Goal: Transaction & Acquisition: Purchase product/service

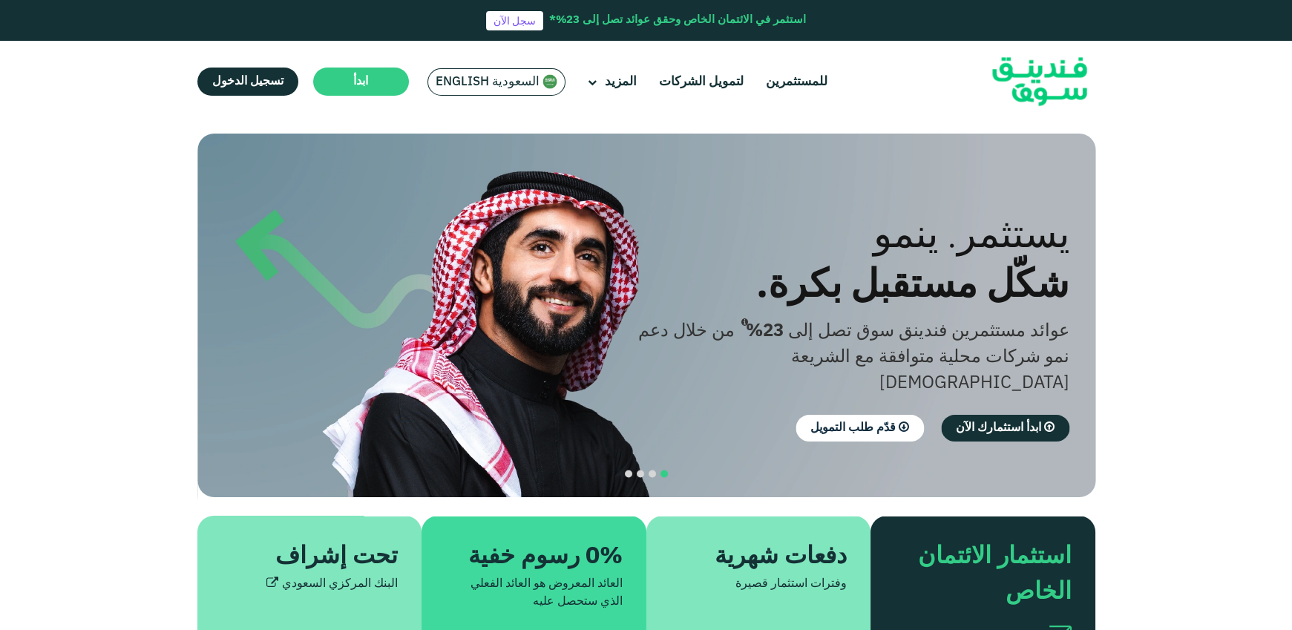
click at [463, 80] on span "السعودية English" at bounding box center [488, 81] width 104 height 17
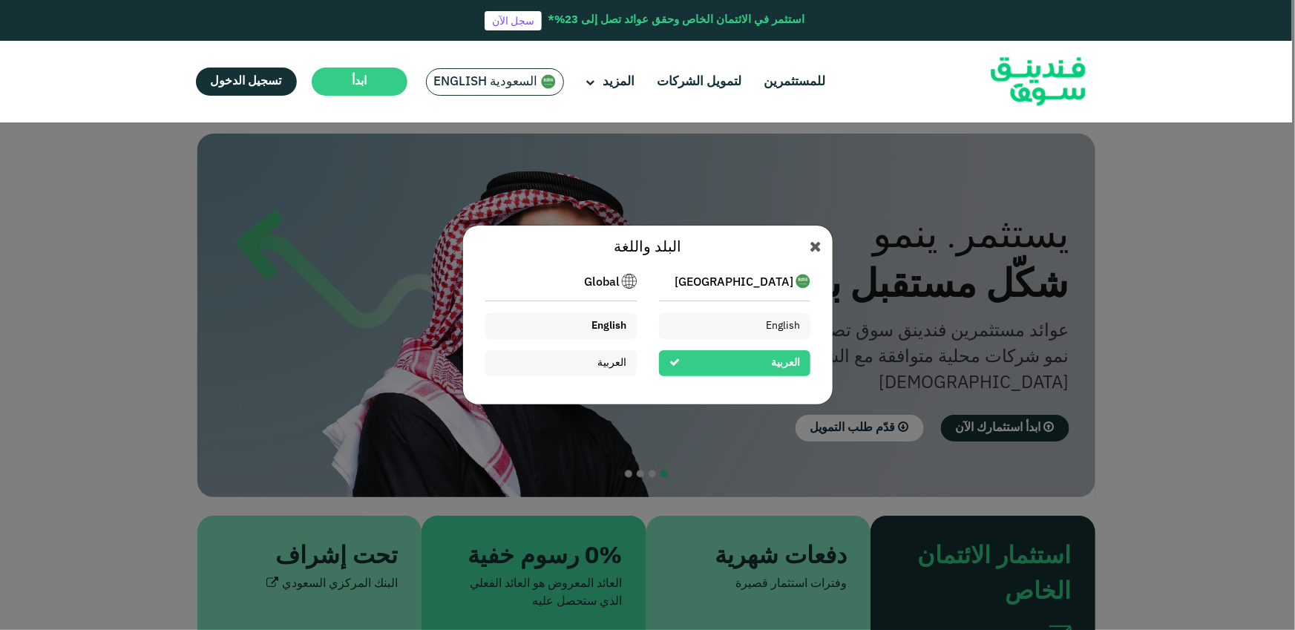
click at [631, 318] on div "English" at bounding box center [561, 326] width 151 height 26
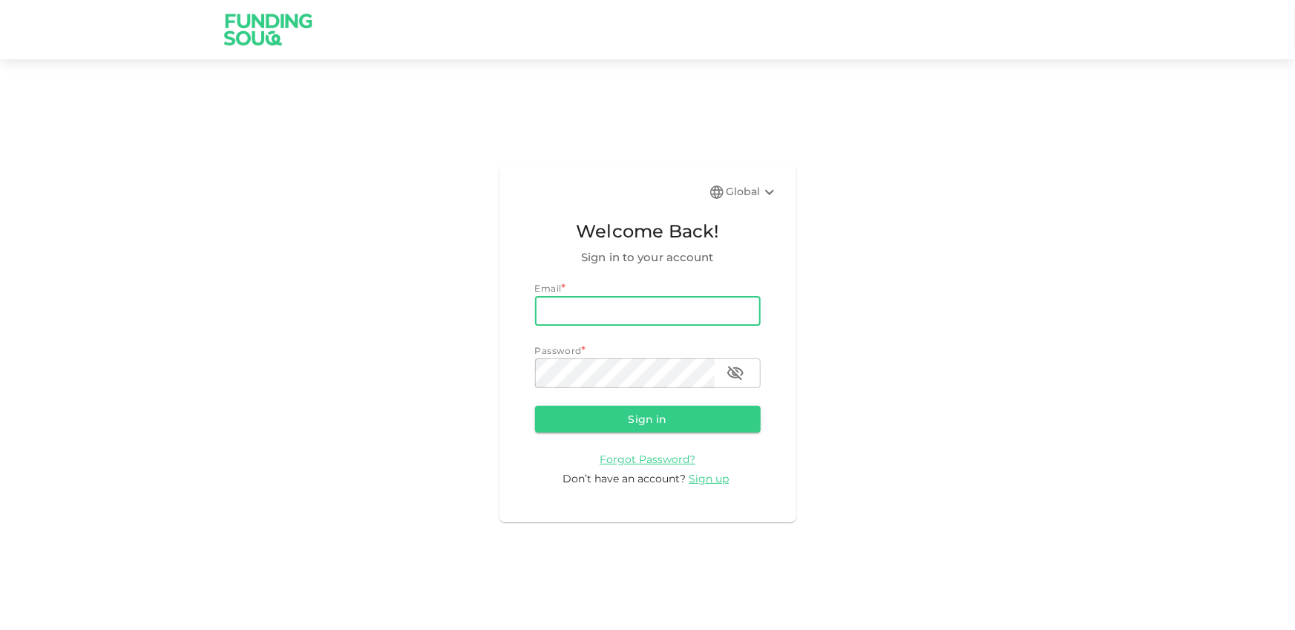
click at [670, 307] on input "email" at bounding box center [648, 311] width 226 height 30
type input "e"
drag, startPoint x: 735, startPoint y: 209, endPoint x: 740, endPoint y: 201, distance: 9.1
click at [736, 206] on div "Global Welcome Back! Sign in to your account Email * email e email Password * p…" at bounding box center [648, 344] width 297 height 357
click at [741, 198] on div "Global" at bounding box center [753, 192] width 52 height 18
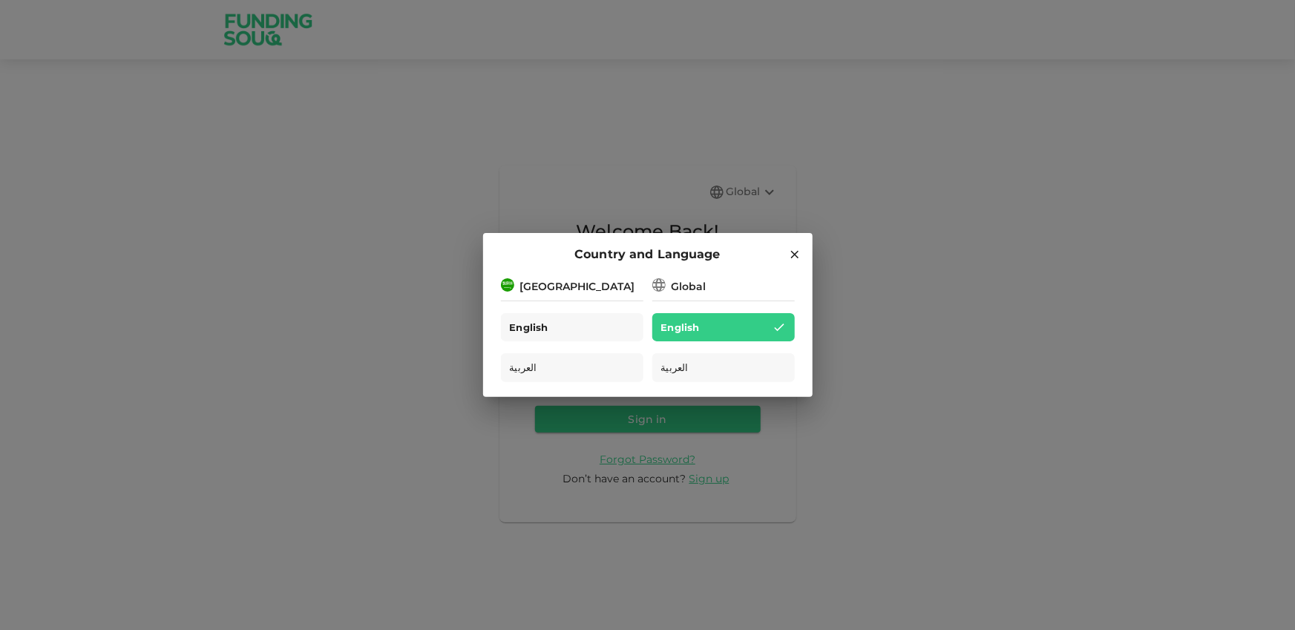
click at [571, 334] on div "English" at bounding box center [572, 327] width 143 height 29
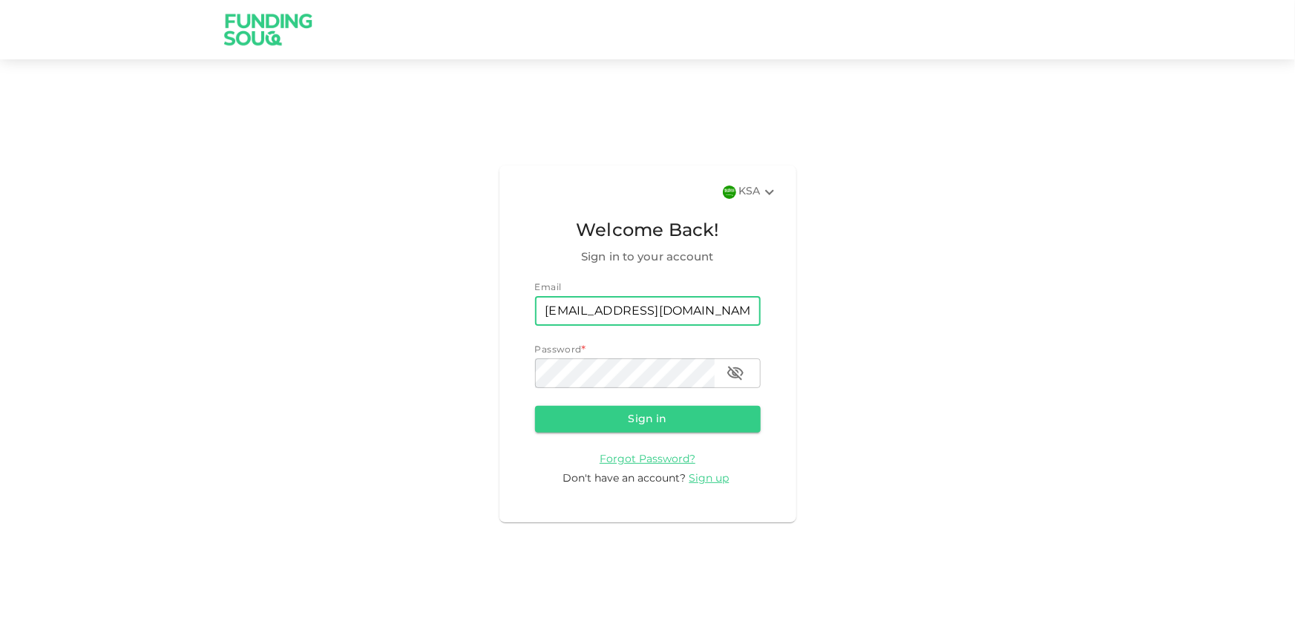
type input "ma.jaouni@gmail.com"
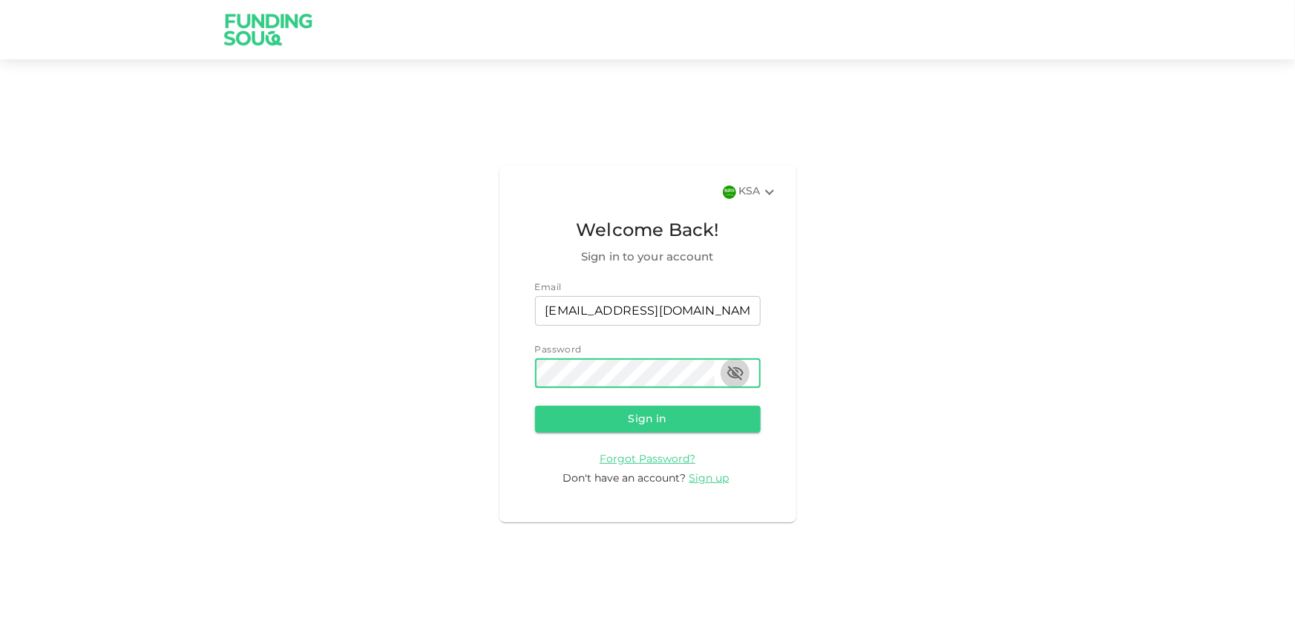
click at [736, 370] on icon "button" at bounding box center [736, 373] width 16 height 14
click at [725, 396] on form "Email email ma.jaouni@gmail.com email Password password password Sign in Forgot…" at bounding box center [648, 384] width 226 height 206
click at [728, 410] on button "Sign in" at bounding box center [648, 419] width 226 height 27
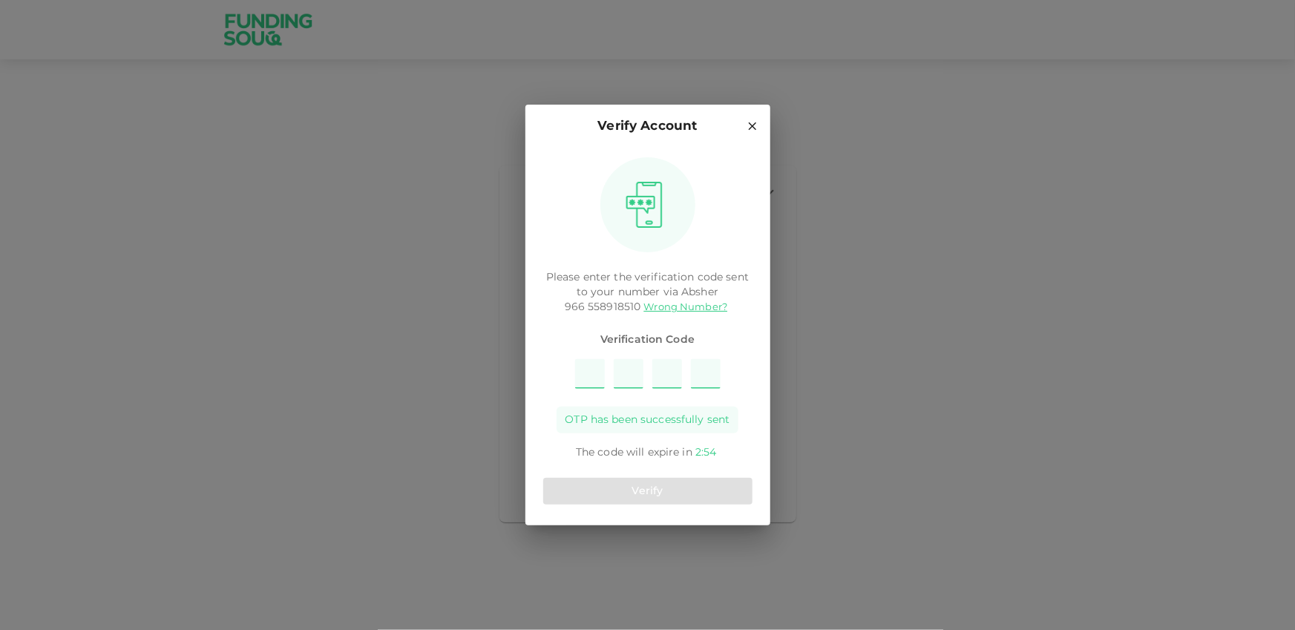
type input "8"
type input "2"
type input "4"
type input "6"
click at [610, 481] on button "Verify" at bounding box center [647, 491] width 209 height 27
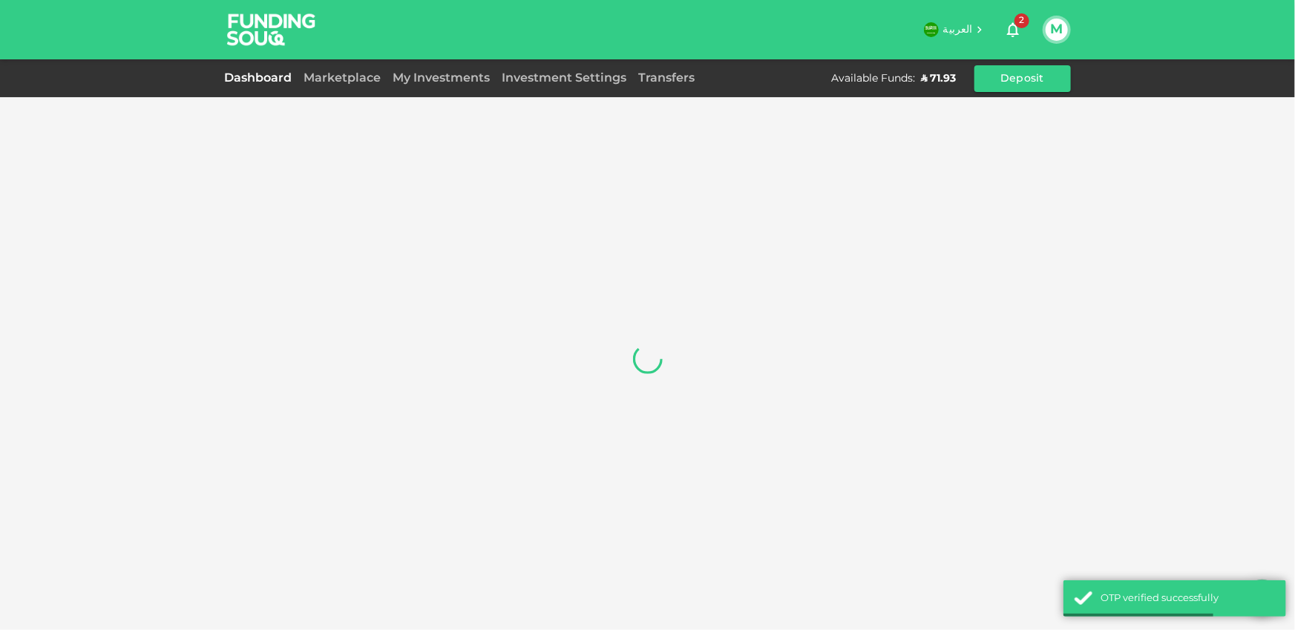
click at [364, 90] on div "Dashboard Marketplace My Investments Investment Settings Transfers Available Fu…" at bounding box center [648, 78] width 846 height 27
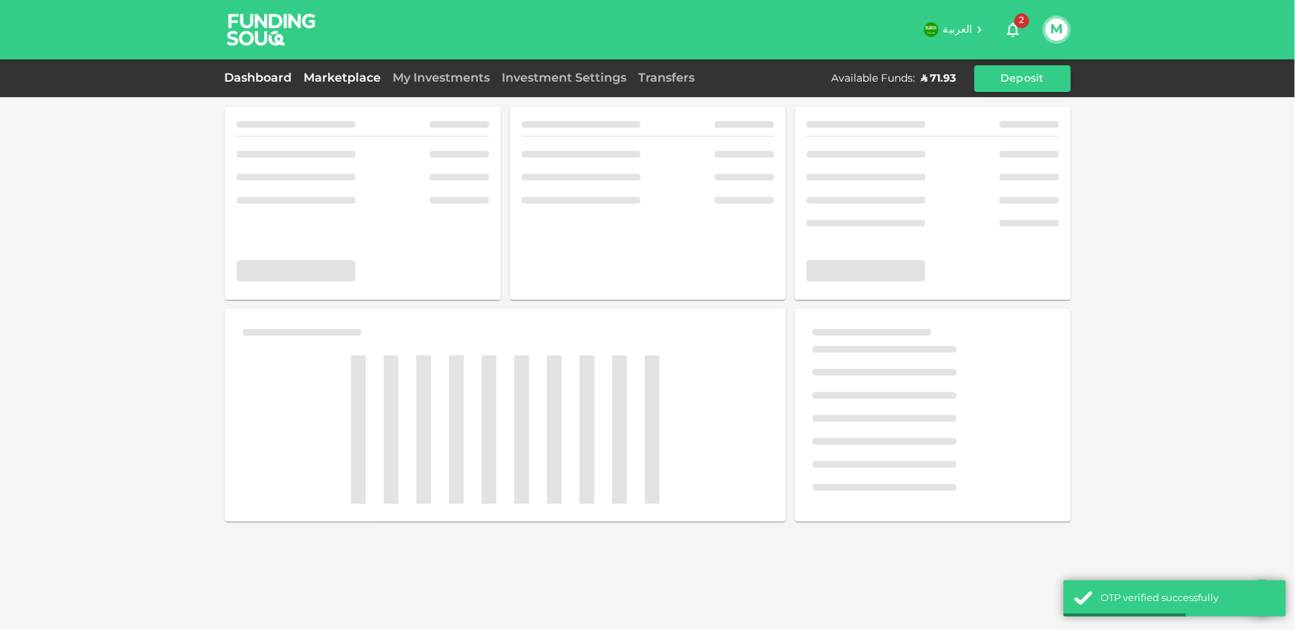
click at [362, 83] on link "Marketplace" at bounding box center [342, 78] width 89 height 11
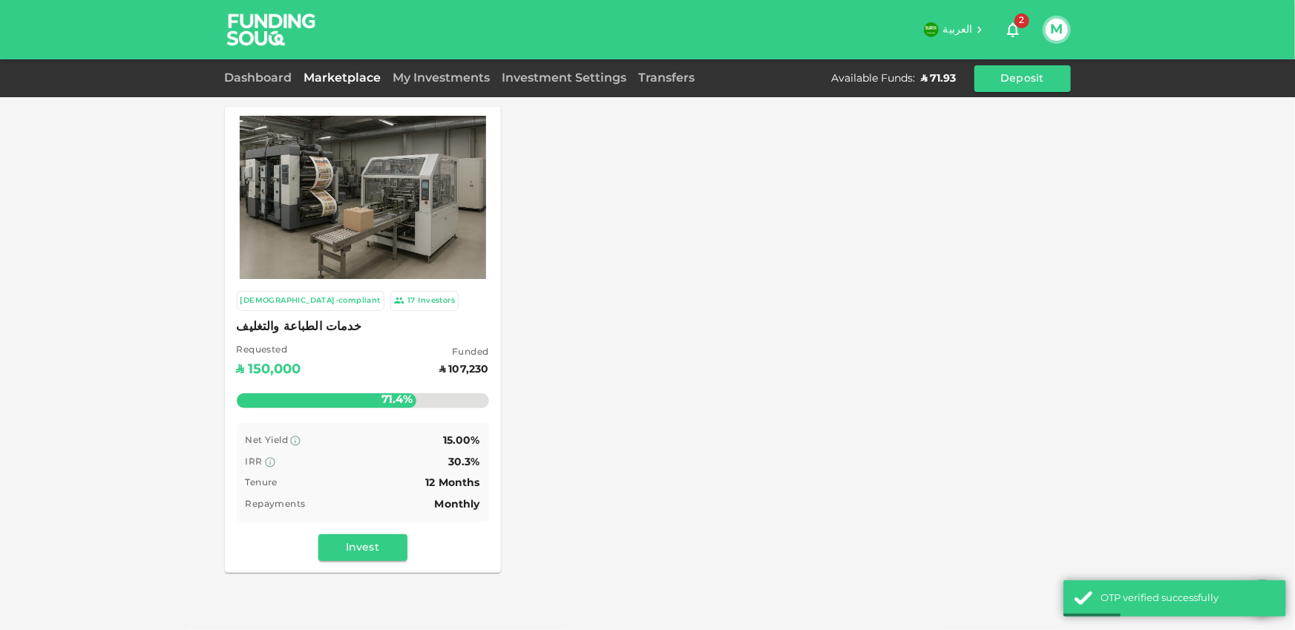
click at [374, 563] on div "Sharia-compliant 17 Investors خدمات الطباعة والتغليف Requested ʢ 150,000 Funded…" at bounding box center [363, 426] width 276 height 294
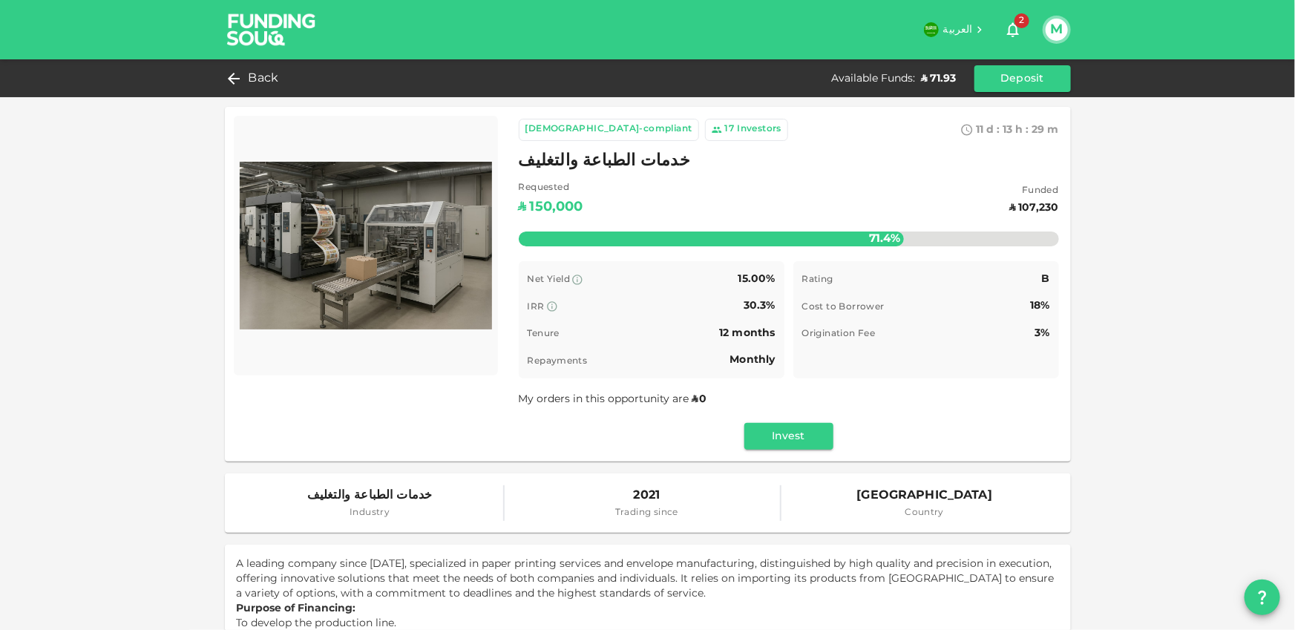
click at [779, 452] on div "Sharia-compliant 17 Investors 11 d : 13 h : 29 m 53 خدمات الطباعة والتغليف Requ…" at bounding box center [789, 284] width 564 height 355
click at [780, 448] on button "Invest" at bounding box center [789, 436] width 89 height 27
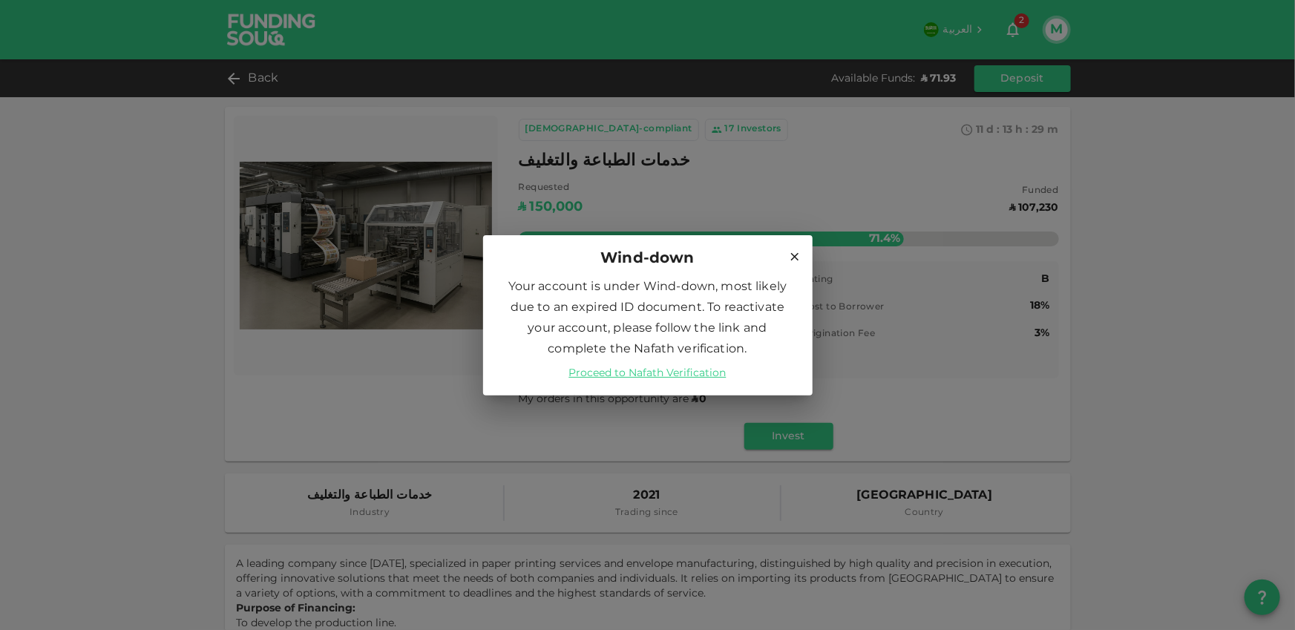
click at [794, 255] on icon at bounding box center [795, 256] width 8 height 8
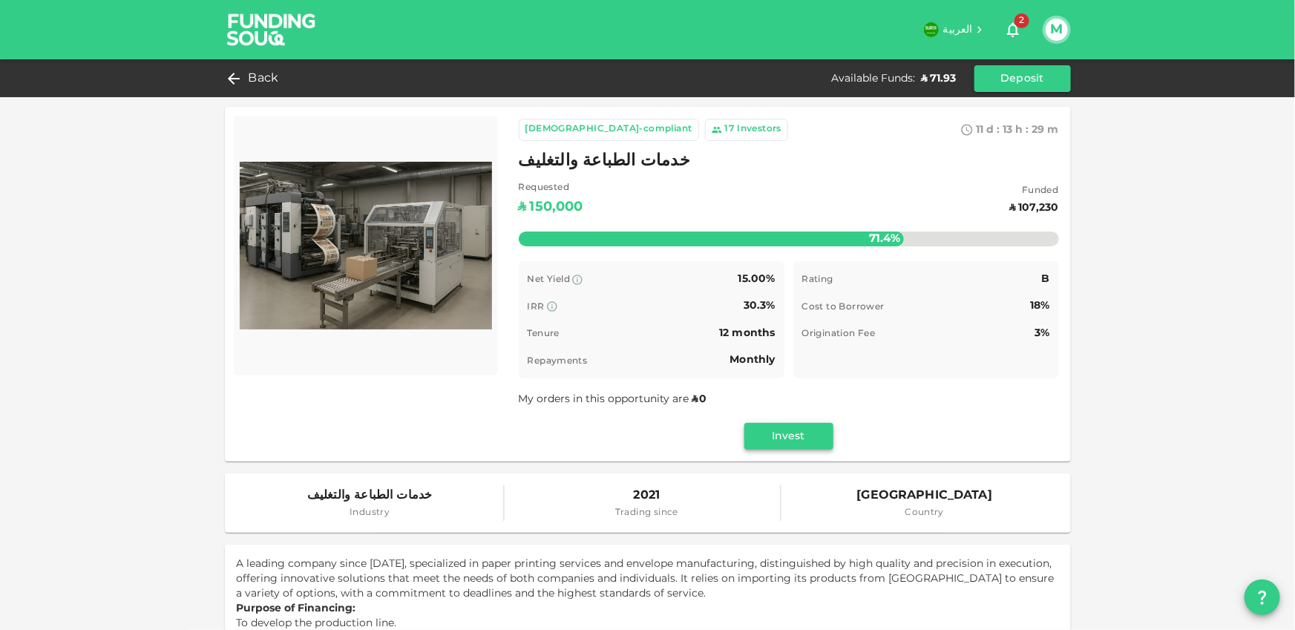
click at [814, 428] on button "Invest" at bounding box center [789, 436] width 89 height 27
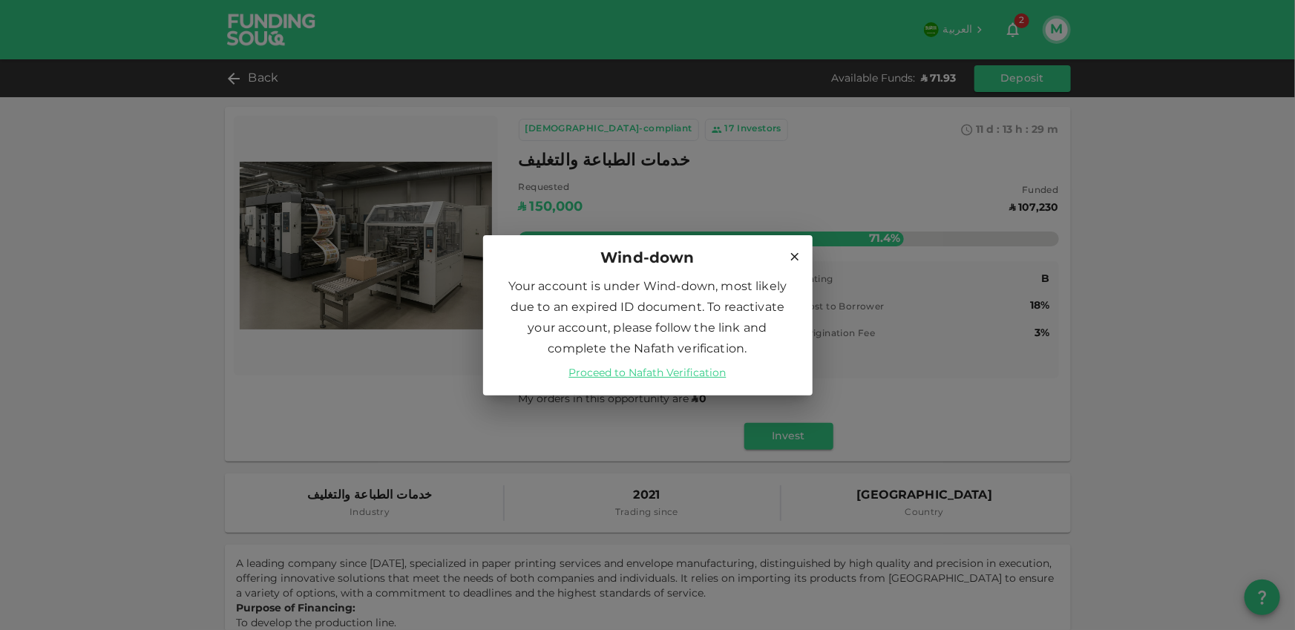
click at [796, 255] on icon at bounding box center [795, 256] width 8 height 8
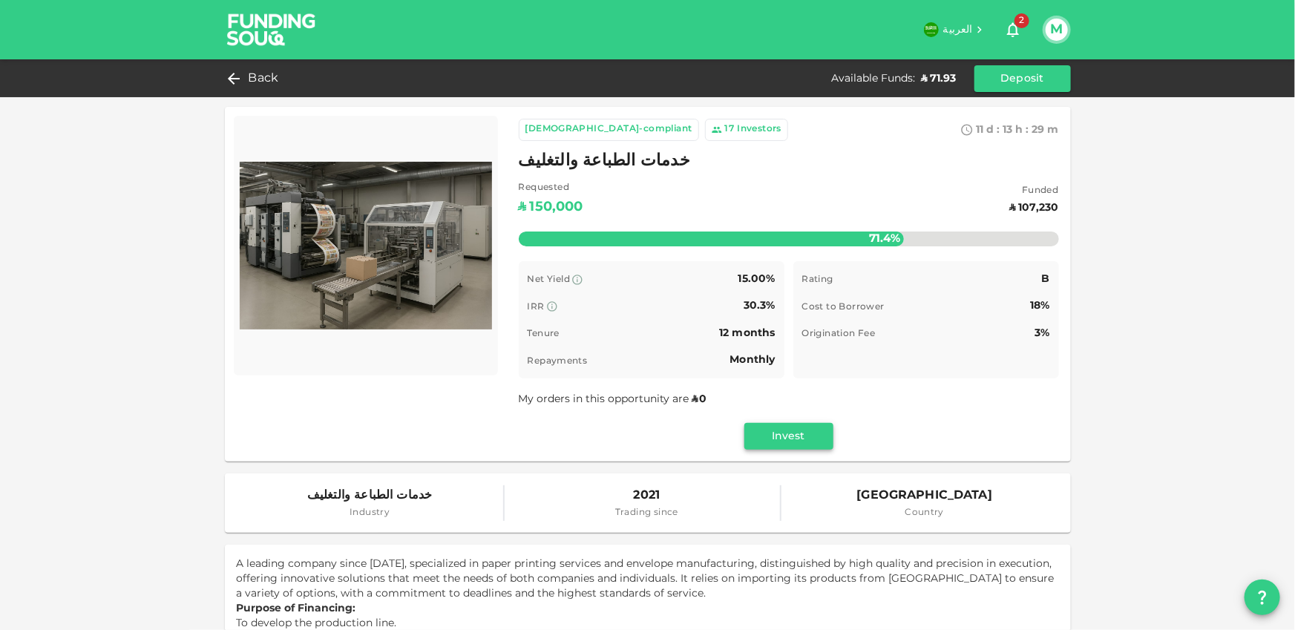
click at [805, 437] on button "Invest" at bounding box center [789, 436] width 89 height 27
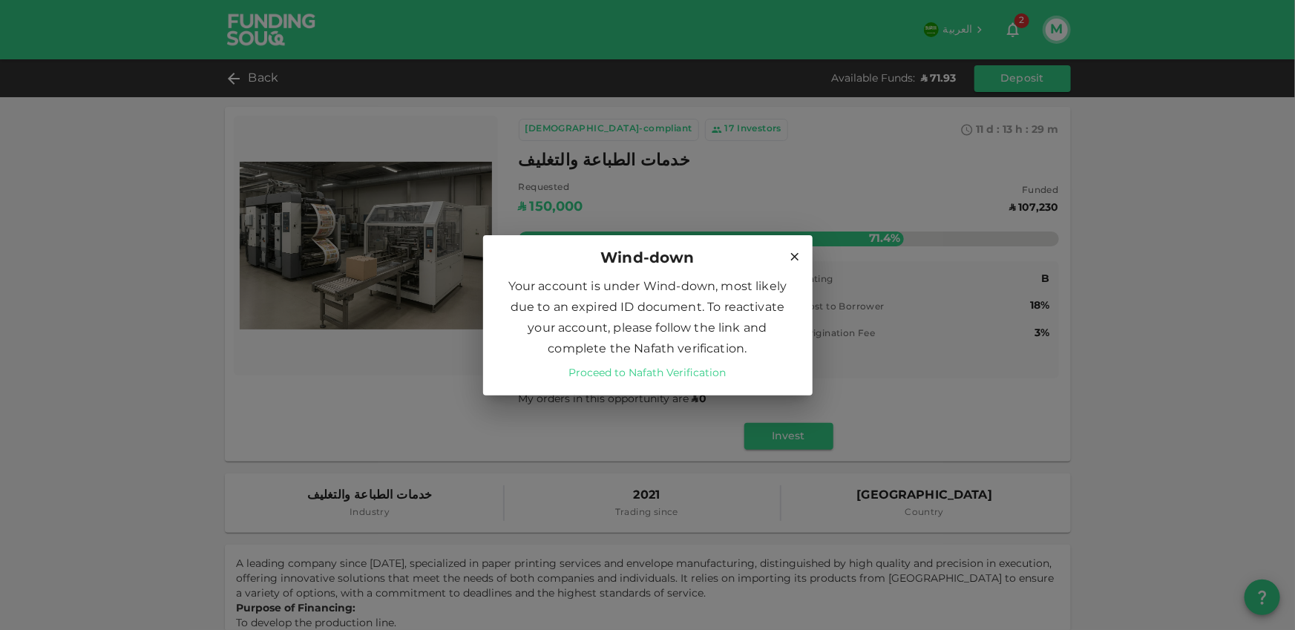
click at [670, 366] on link "Proceed to Nafath Verification" at bounding box center [647, 373] width 157 height 15
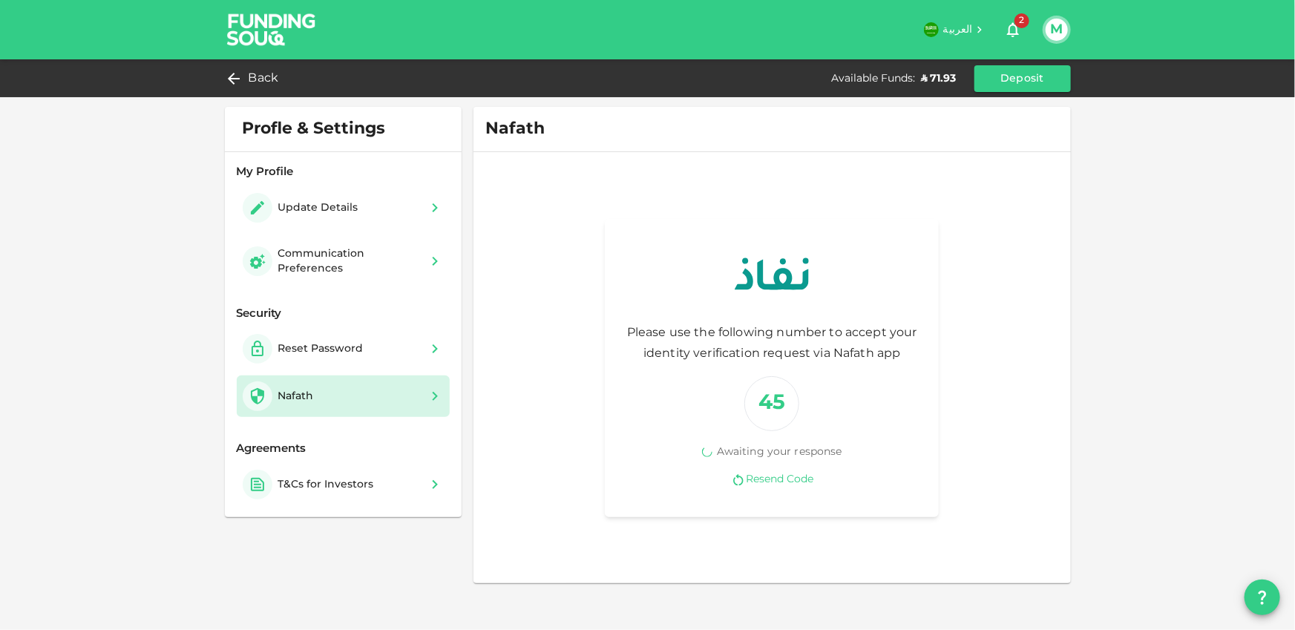
click at [795, 474] on link "Resend Code" at bounding box center [780, 480] width 68 height 14
click at [264, 70] on span "Back" at bounding box center [264, 78] width 30 height 21
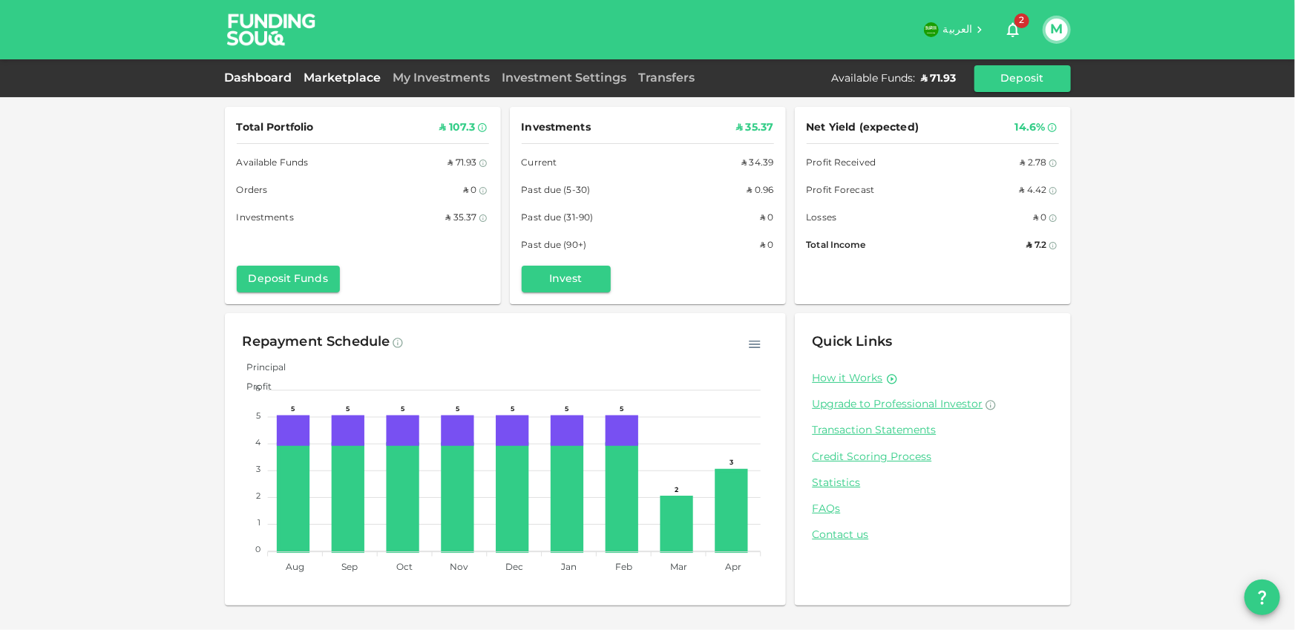
click at [365, 74] on link "Marketplace" at bounding box center [342, 78] width 89 height 11
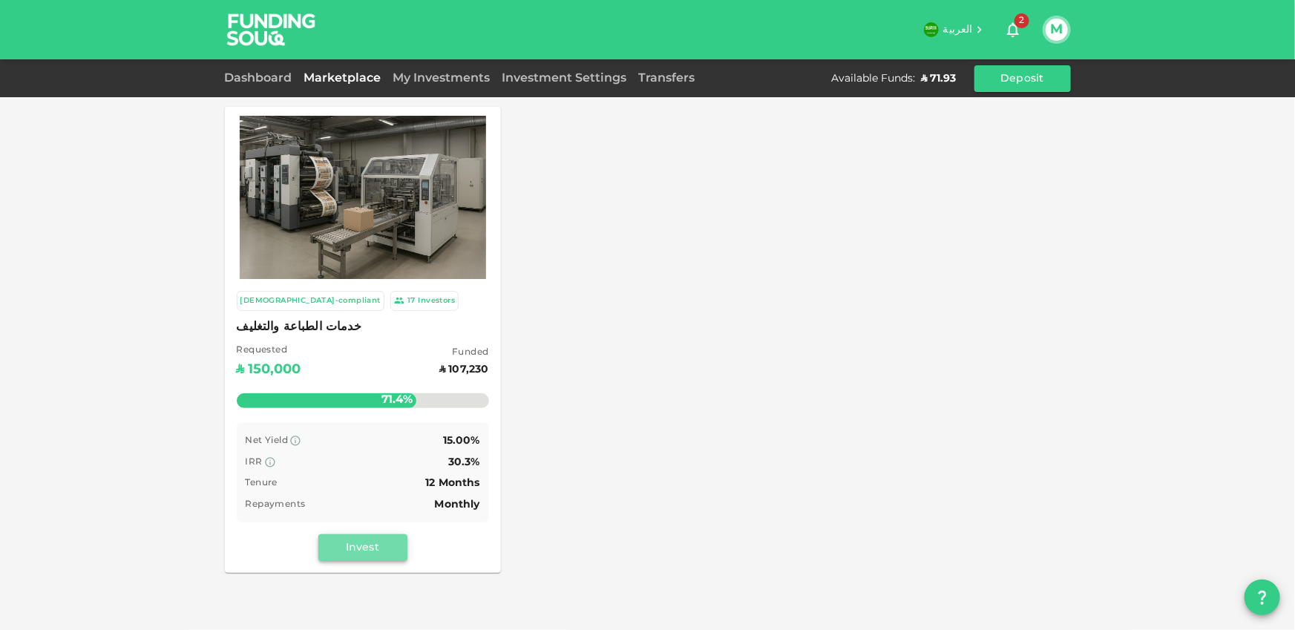
click at [371, 554] on button "Invest" at bounding box center [362, 548] width 89 height 27
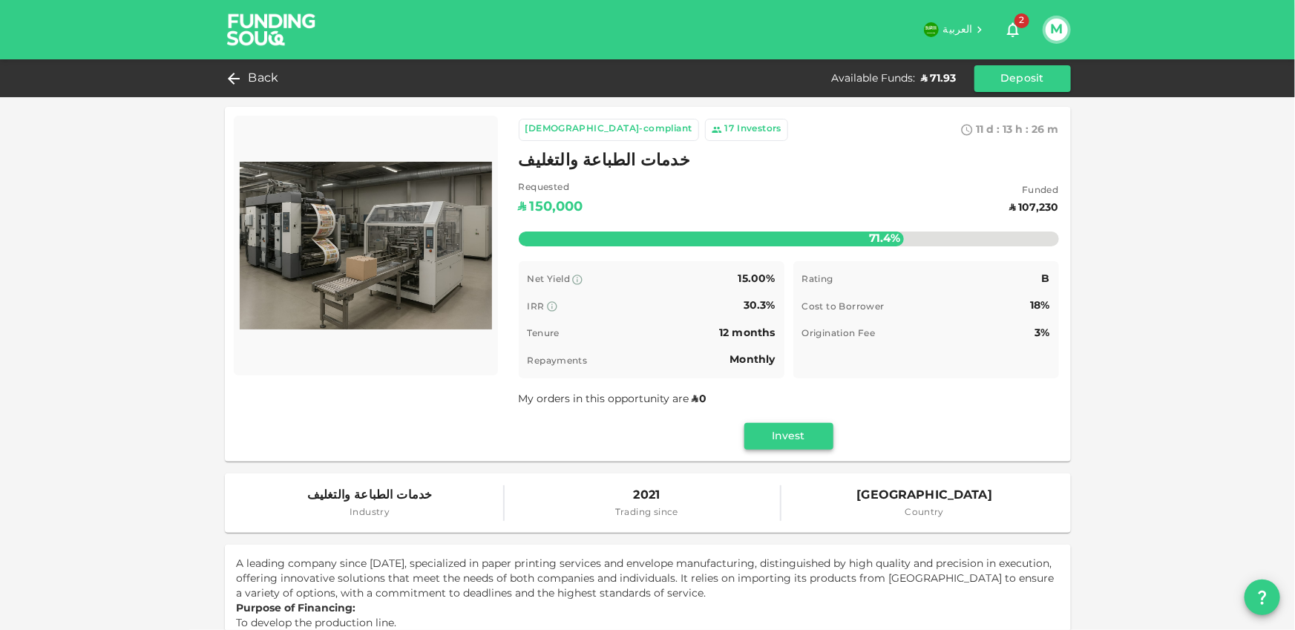
click at [779, 439] on button "Invest" at bounding box center [789, 436] width 89 height 27
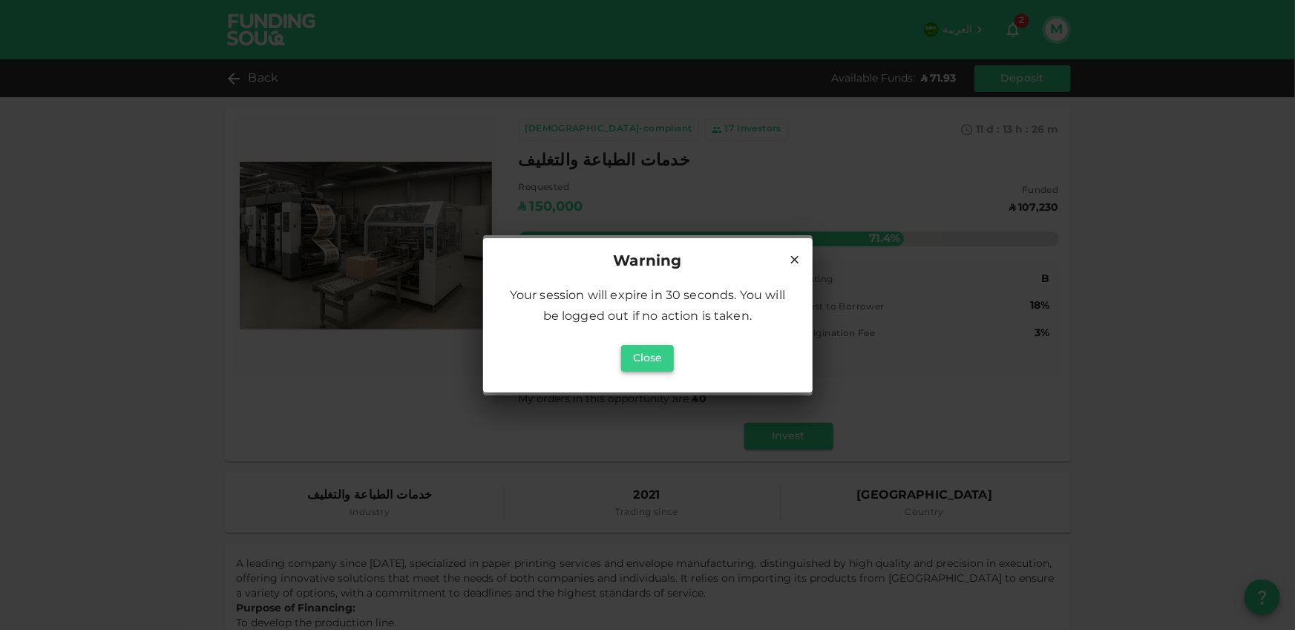
click at [658, 365] on button "Close" at bounding box center [647, 358] width 53 height 27
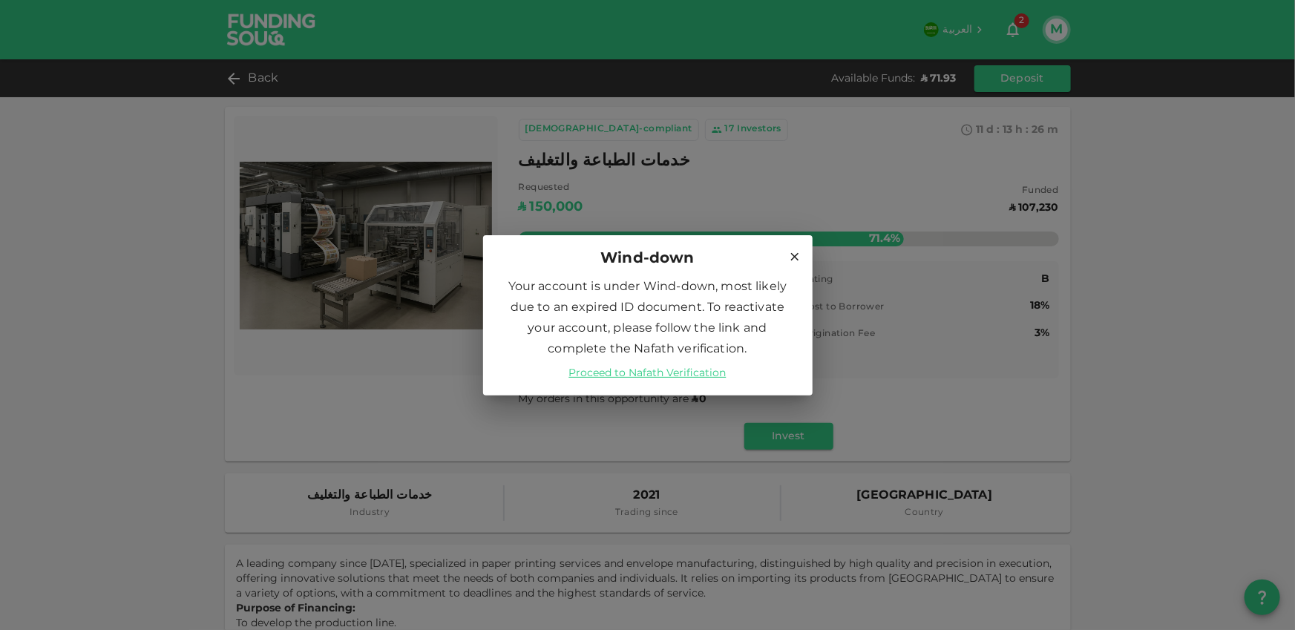
click at [786, 255] on div "Wind-down" at bounding box center [648, 259] width 294 height 24
click at [797, 250] on icon at bounding box center [794, 256] width 13 height 13
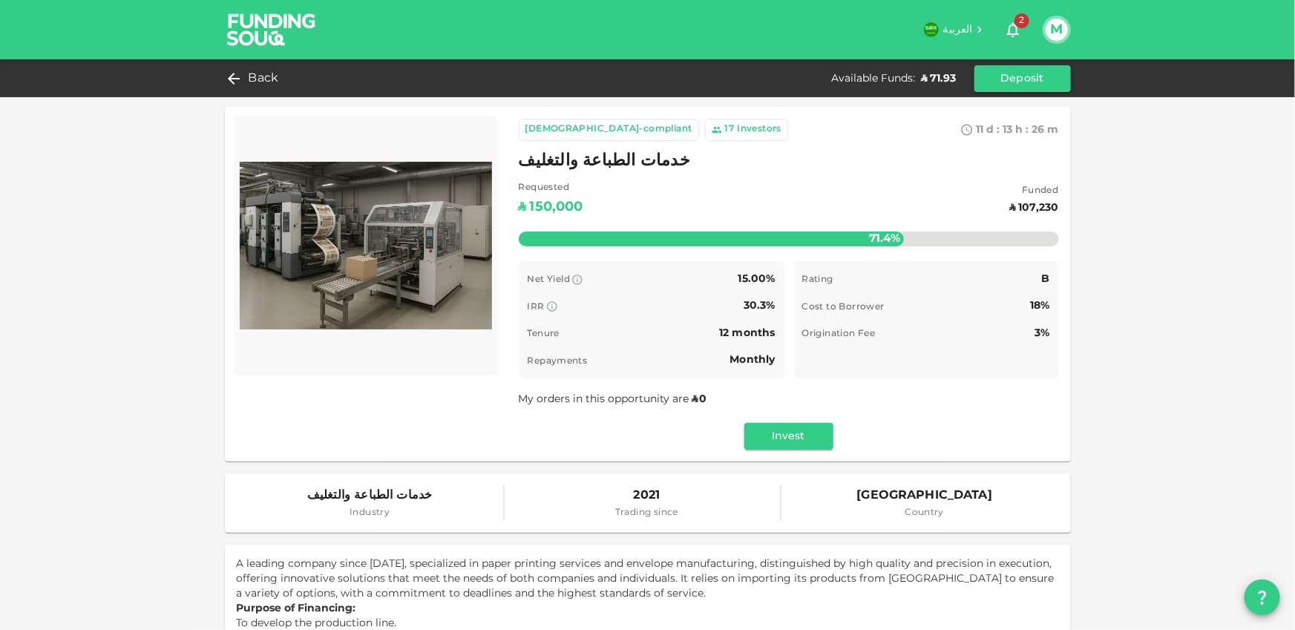
click at [1047, 28] on button "M" at bounding box center [1057, 30] width 22 height 22
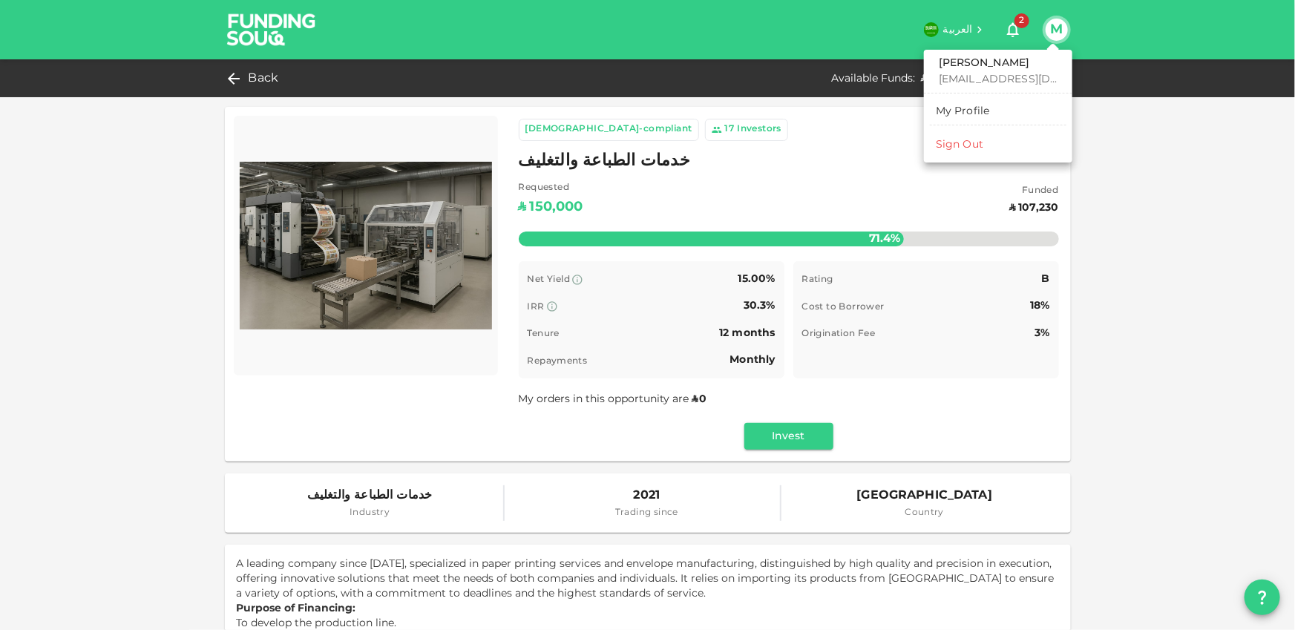
click at [975, 150] on div "Sign Out" at bounding box center [960, 144] width 48 height 15
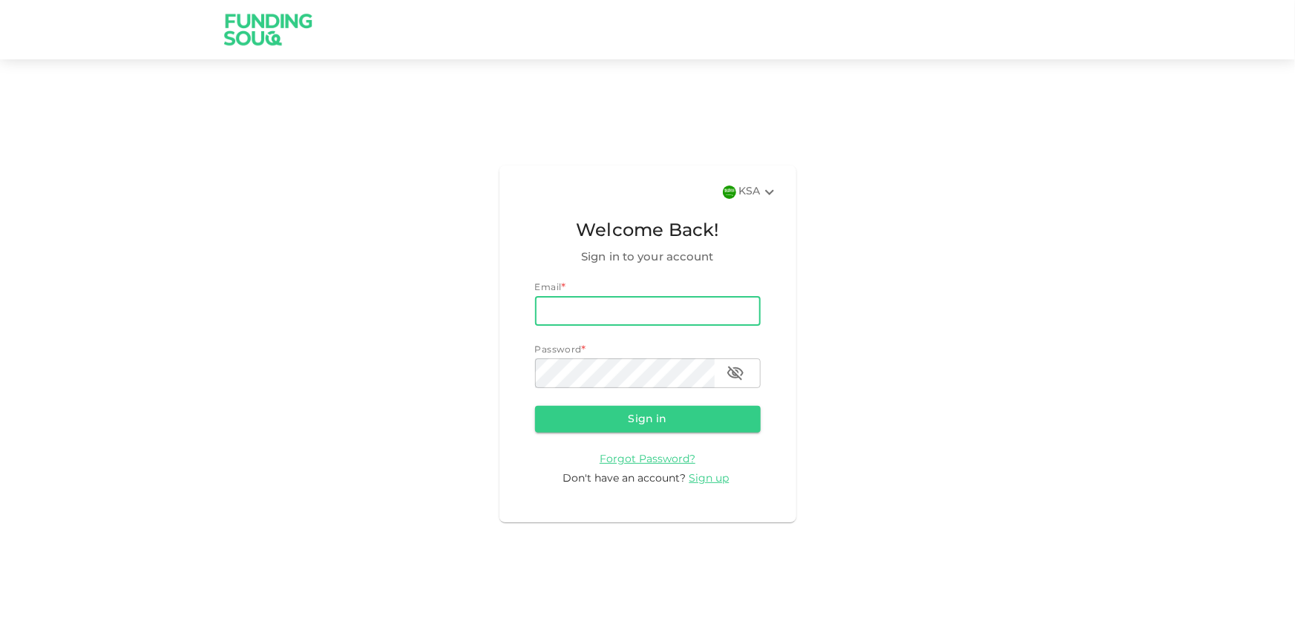
click at [692, 308] on input "email" at bounding box center [648, 311] width 226 height 30
type input "[EMAIL_ADDRESS][DOMAIN_NAME]"
click at [535, 406] on button "Sign in" at bounding box center [648, 419] width 226 height 27
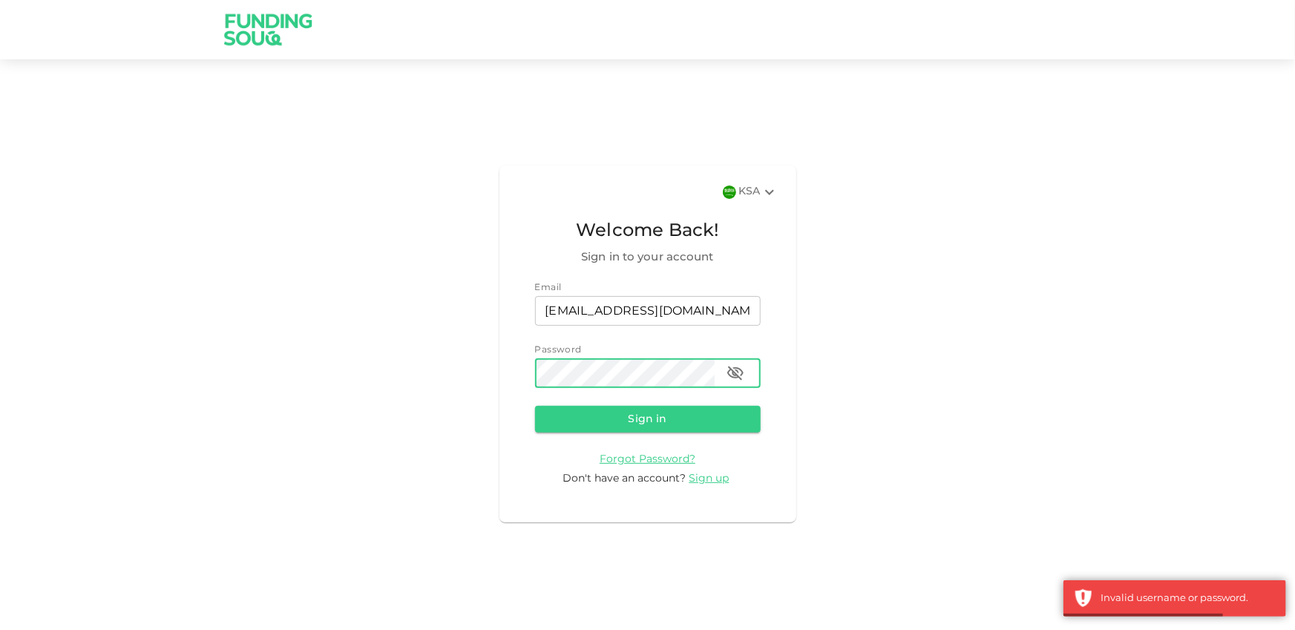
click at [740, 366] on icon "button" at bounding box center [736, 374] width 18 height 18
click at [535, 406] on button "Sign in" at bounding box center [648, 419] width 226 height 27
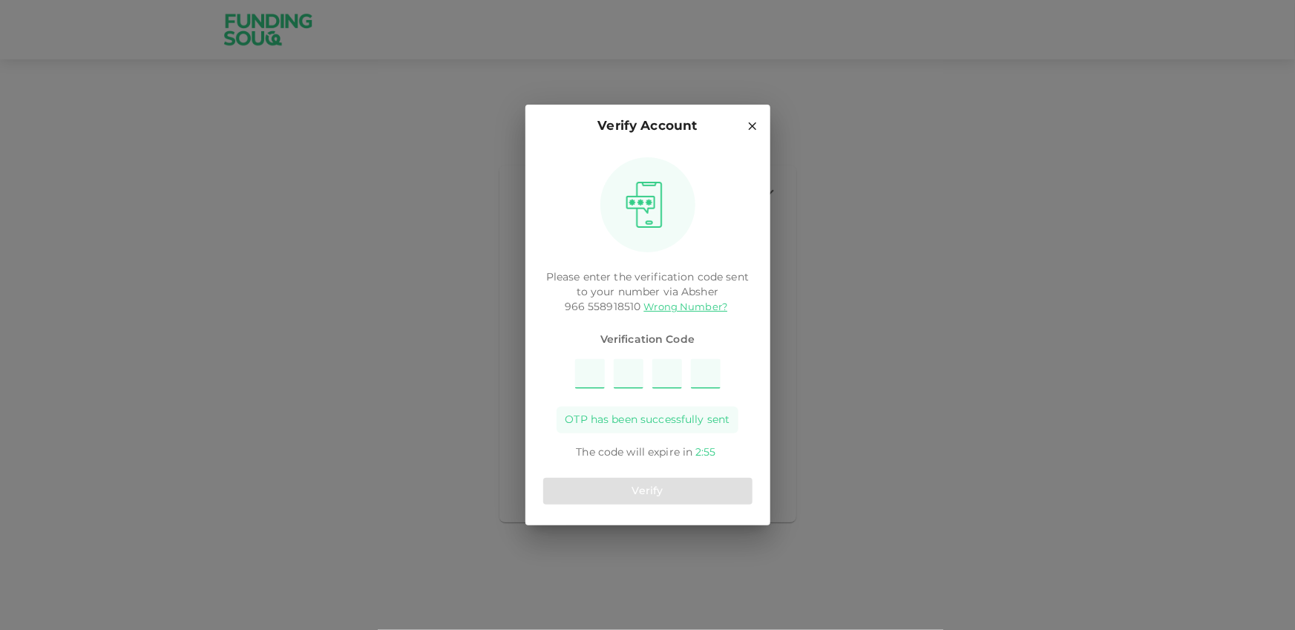
type input "1"
type input "7"
type input "5"
type input "6"
click at [644, 484] on button "Verify" at bounding box center [647, 491] width 209 height 27
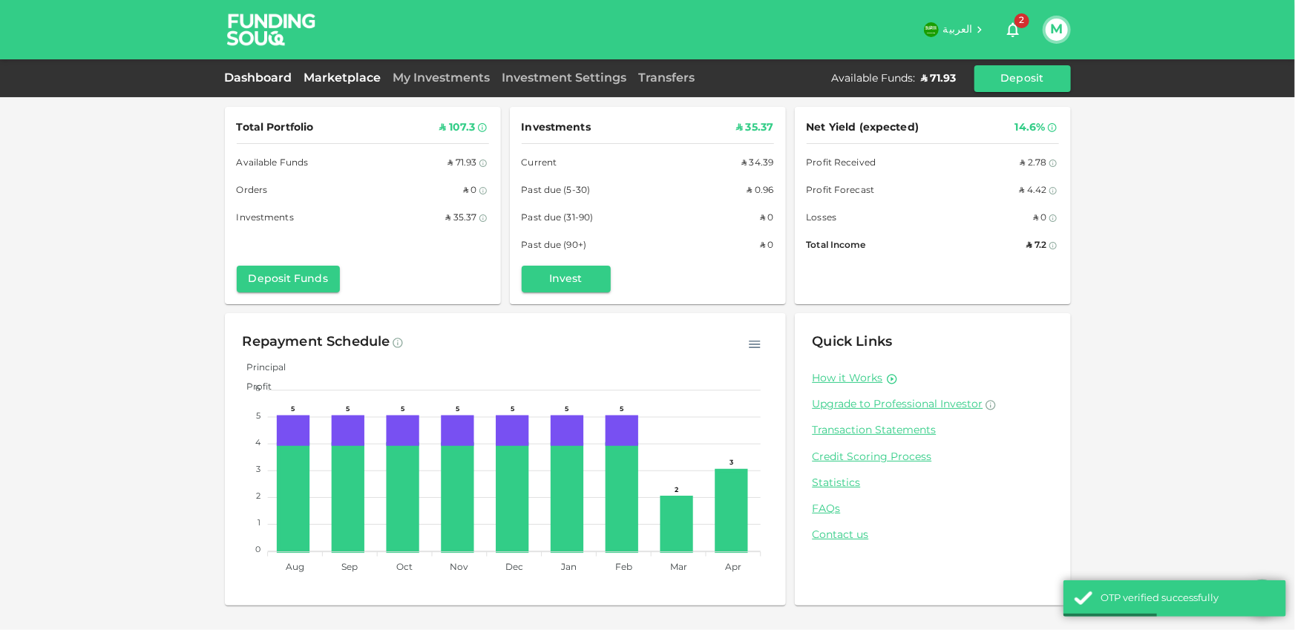
click at [377, 79] on link "Marketplace" at bounding box center [342, 78] width 89 height 11
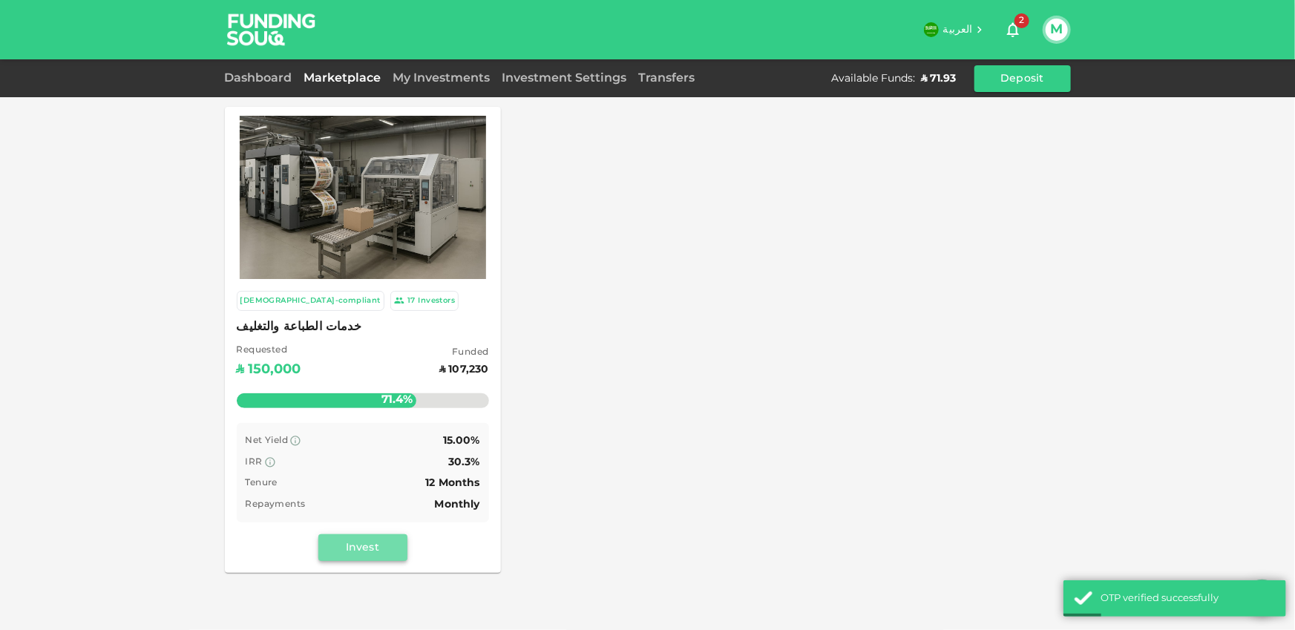
click at [392, 554] on button "Invest" at bounding box center [362, 548] width 89 height 27
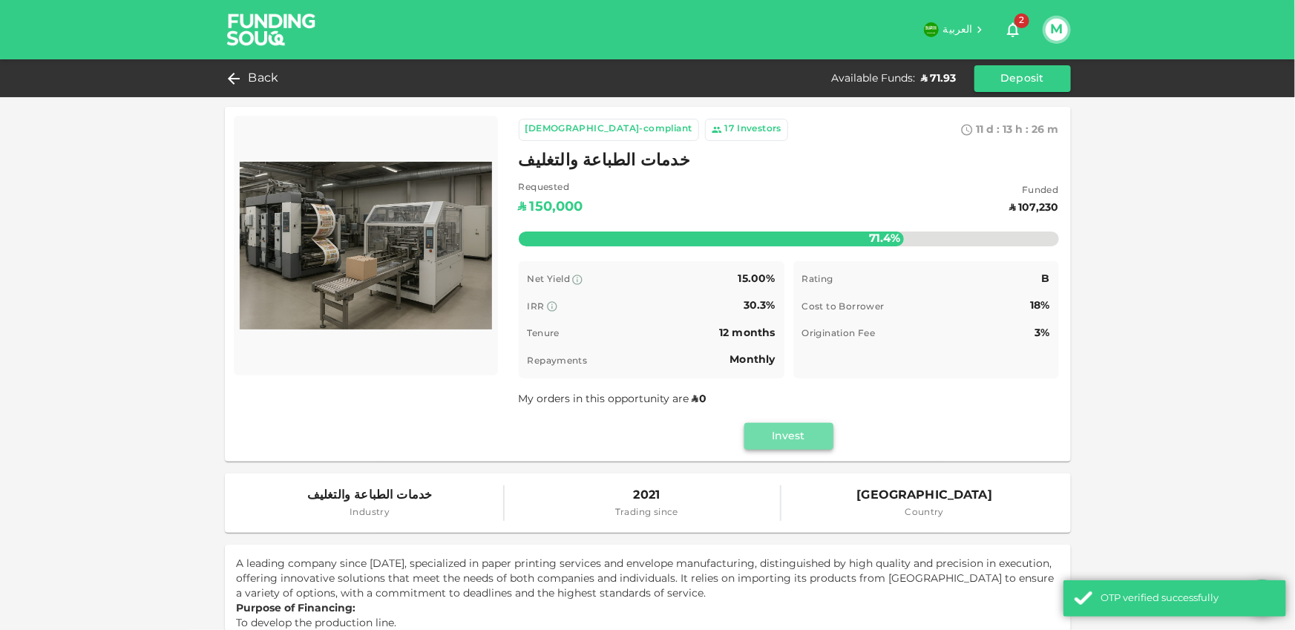
click at [779, 435] on button "Invest" at bounding box center [789, 436] width 89 height 27
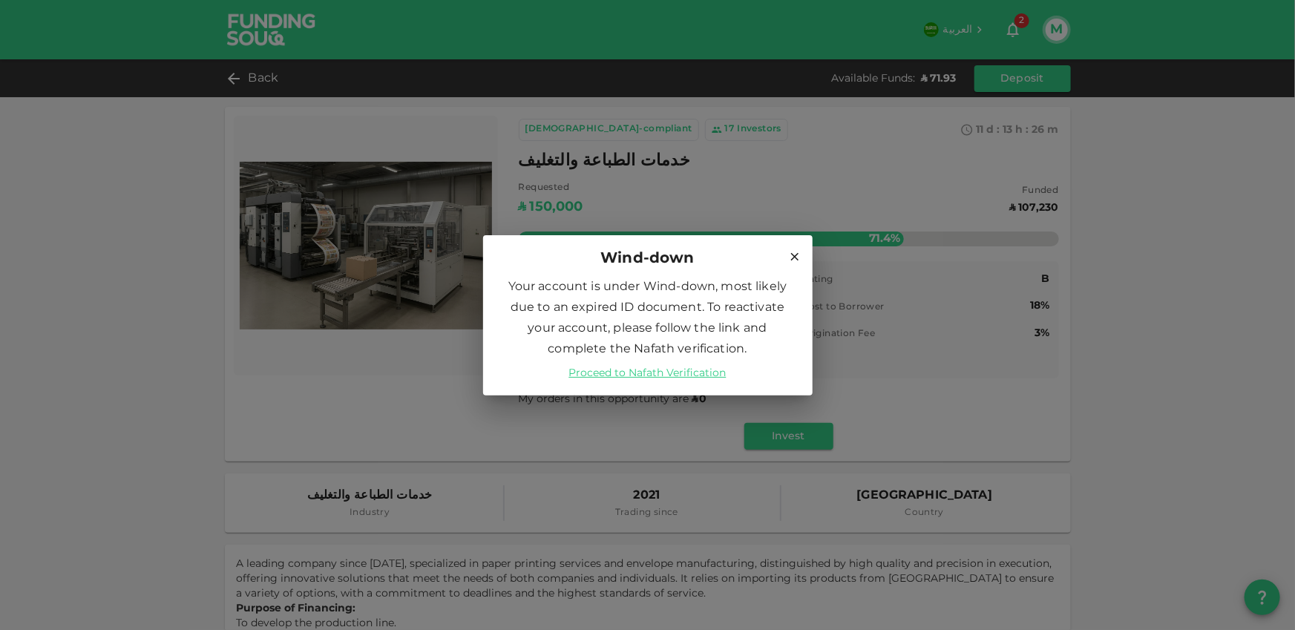
click at [717, 381] on div "Your account is under Wind-down, most likely due to an expired ID document. To …" at bounding box center [648, 336] width 330 height 119
click at [710, 373] on link "Proceed to Nafath Verification" at bounding box center [647, 373] width 157 height 15
